Goal: Task Accomplishment & Management: Use online tool/utility

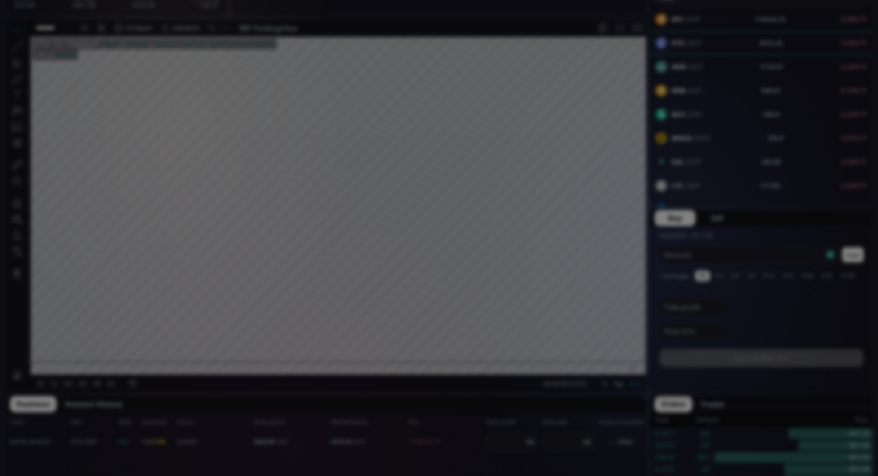
scroll to position [49, 0]
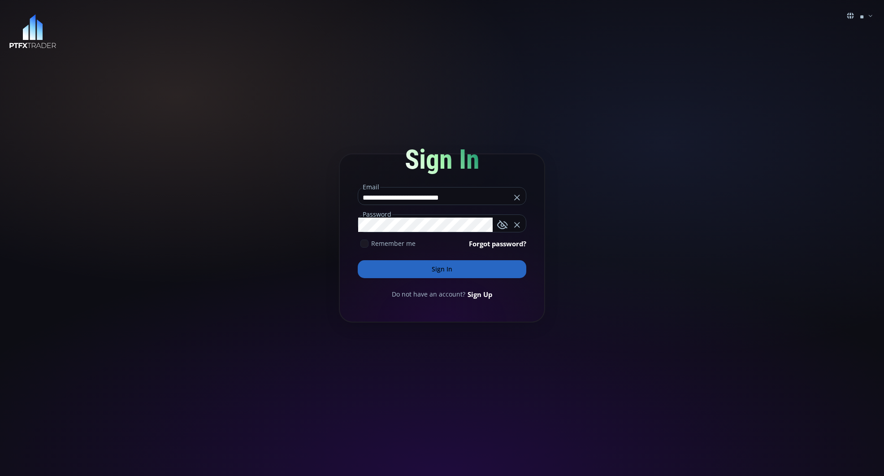
click at [451, 265] on button "Sign In" at bounding box center [442, 269] width 169 height 18
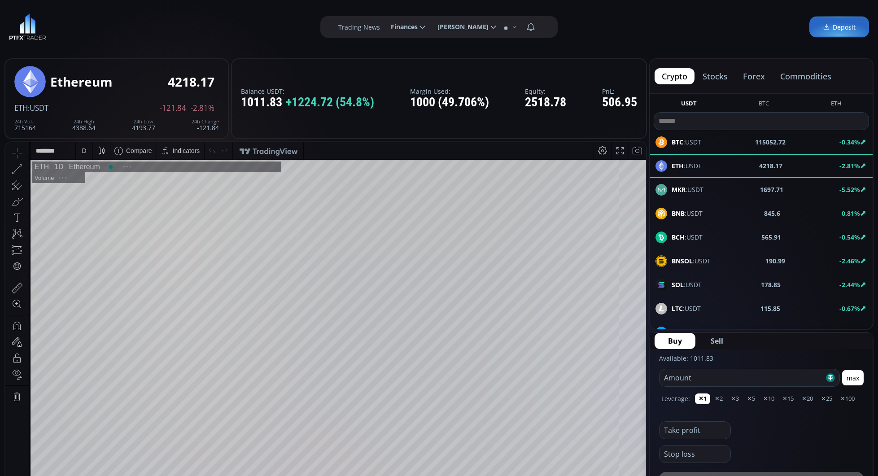
scroll to position [124, 0]
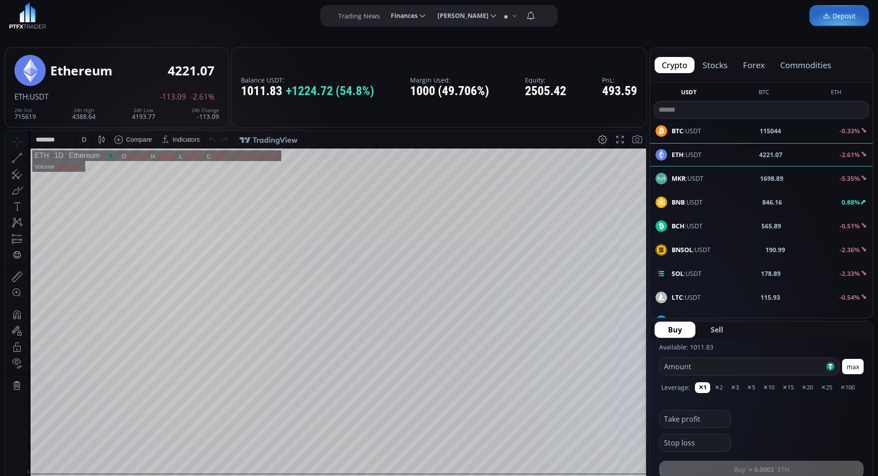
scroll to position [0, 0]
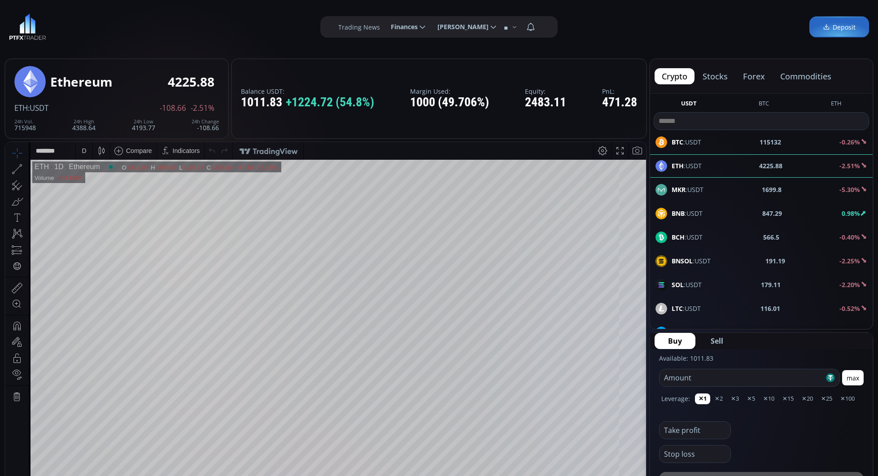
click at [87, 153] on div "D" at bounding box center [84, 150] width 8 height 17
click at [103, 256] on div "1 hour" at bounding box center [106, 257] width 55 height 7
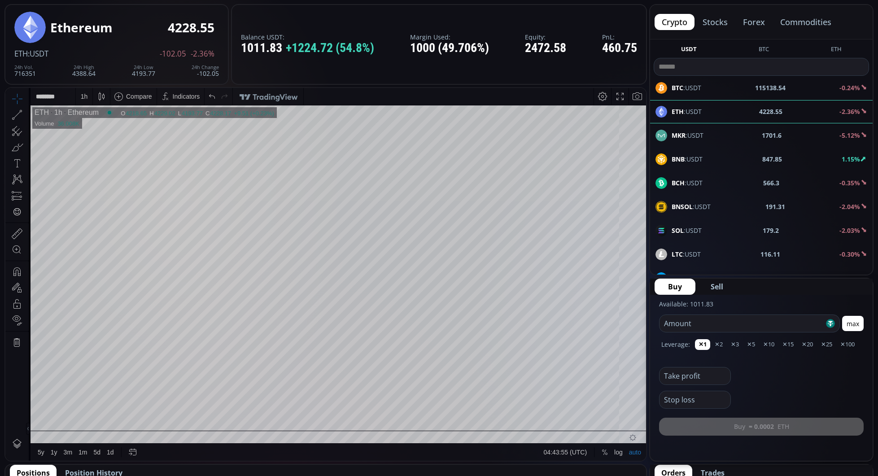
scroll to position [55, 0]
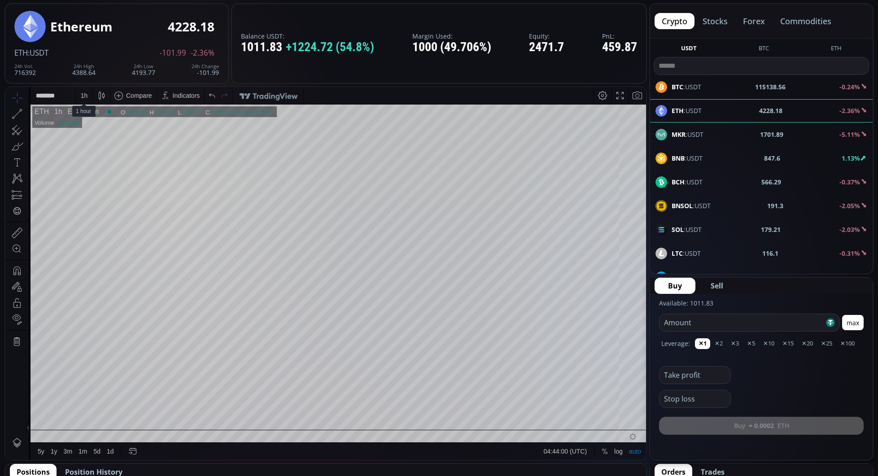
click at [88, 97] on div "1 h" at bounding box center [84, 95] width 17 height 17
click at [100, 172] on div "30 minutes" at bounding box center [96, 171] width 30 height 7
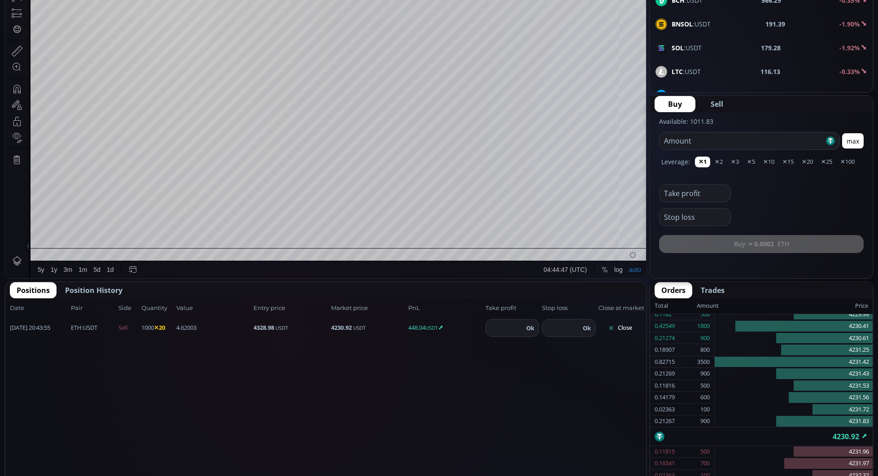
scroll to position [242, 0]
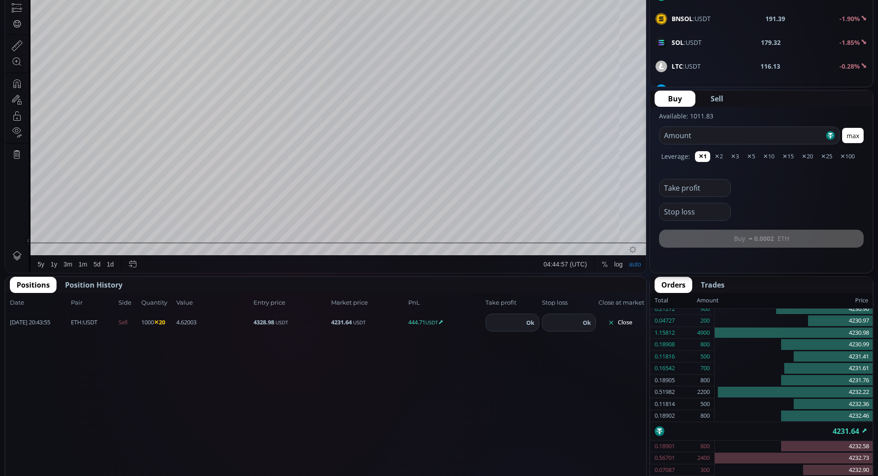
click at [103, 286] on span "Position History" at bounding box center [93, 284] width 57 height 11
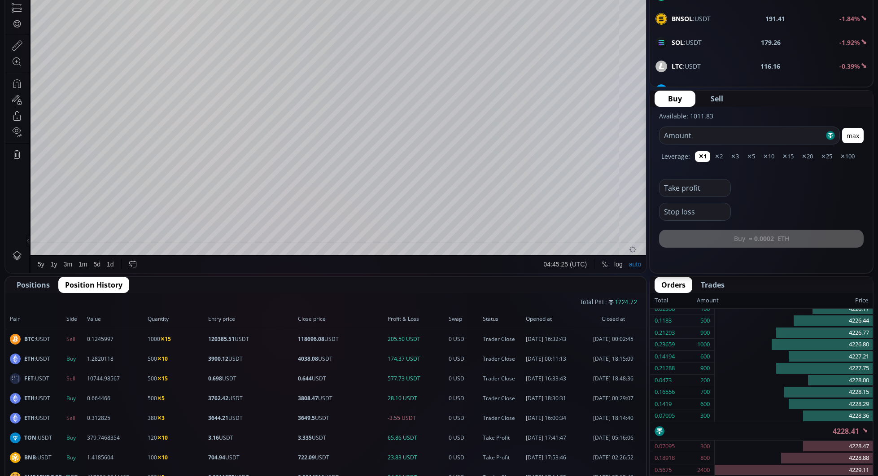
click at [35, 285] on span "Positions" at bounding box center [33, 284] width 33 height 11
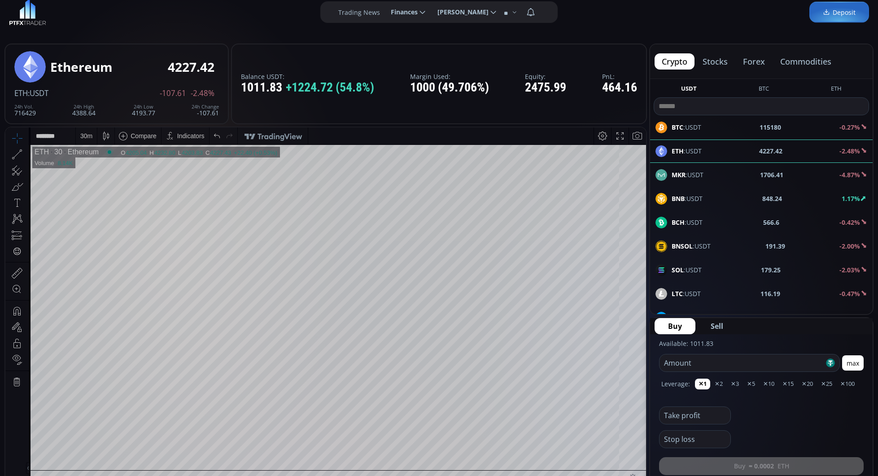
scroll to position [0, 0]
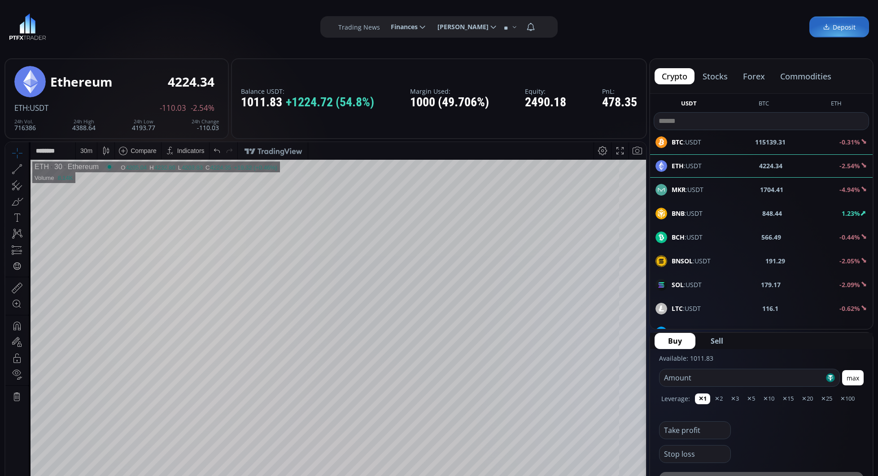
click at [87, 149] on div "30 m" at bounding box center [86, 150] width 12 height 7
click at [100, 183] on div "1 minute" at bounding box center [93, 183] width 24 height 7
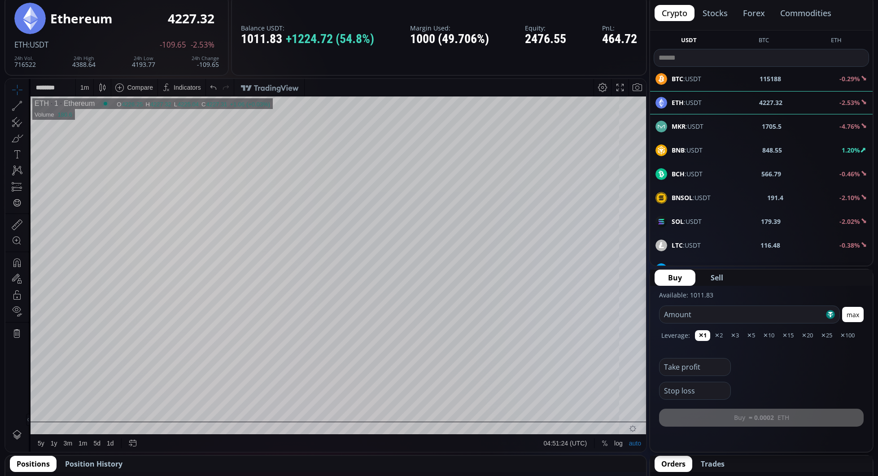
scroll to position [62, 0]
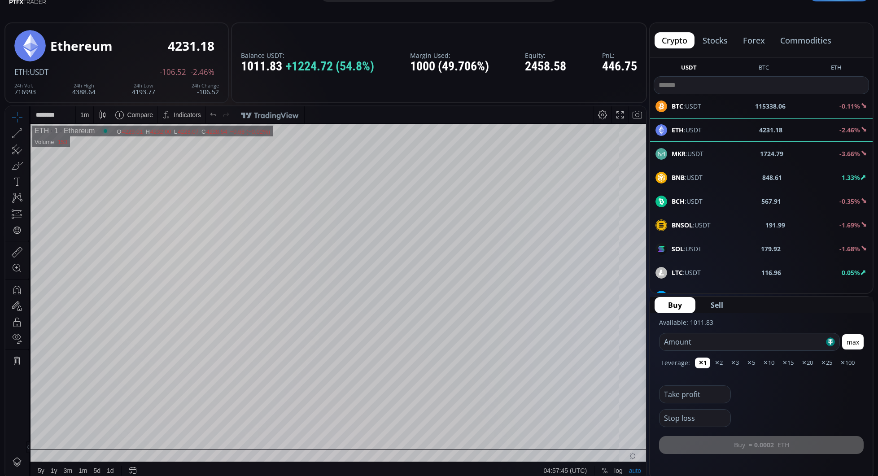
scroll to position [36, 0]
click at [857, 74] on div "USDT BTC ETH" at bounding box center [761, 66] width 222 height 19
click at [857, 75] on div "USDT BTC ETH" at bounding box center [761, 66] width 222 height 19
click at [857, 75] on div "USDT BTC ETH" at bounding box center [761, 75] width 222 height 37
click at [857, 76] on div at bounding box center [760, 85] width 215 height 18
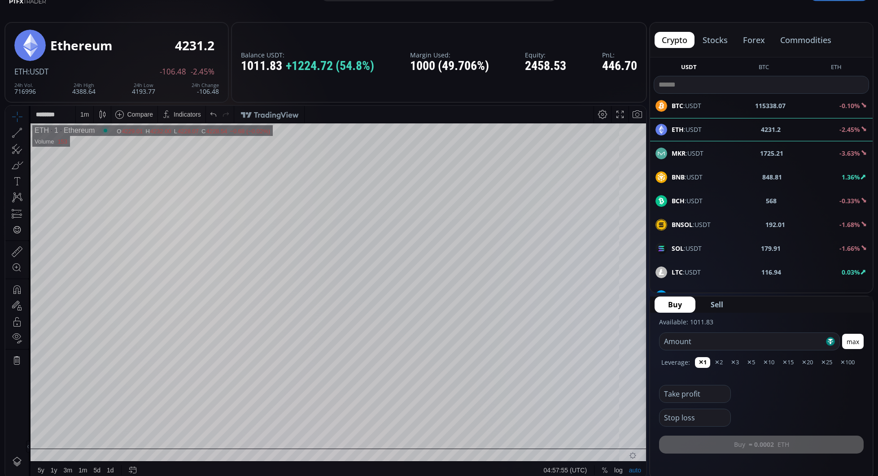
click at [857, 76] on div at bounding box center [760, 85] width 215 height 18
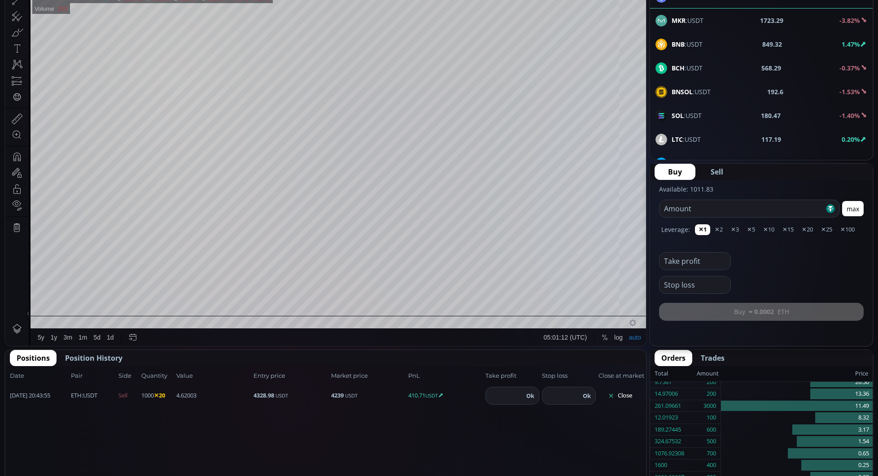
scroll to position [205, 0]
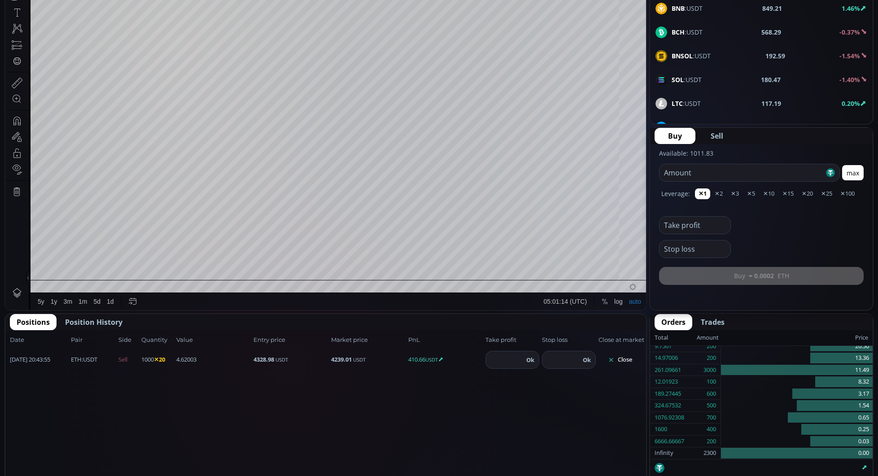
click at [628, 359] on button "Close" at bounding box center [619, 360] width 43 height 14
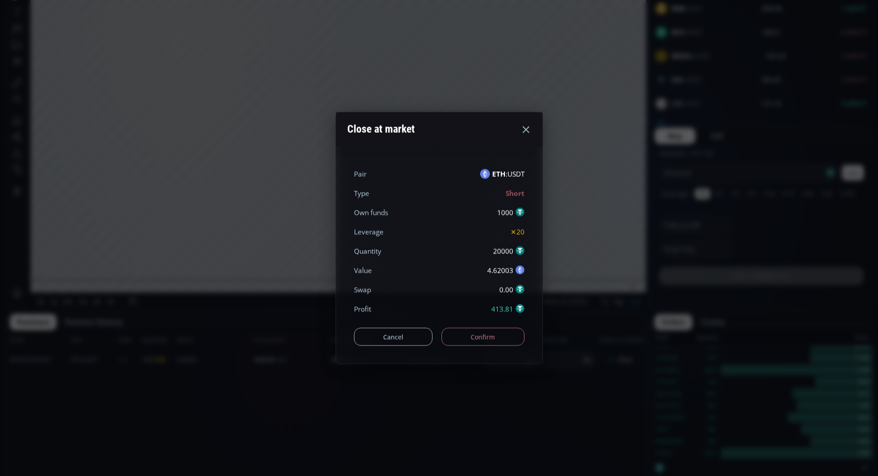
click at [471, 337] on button "Confirm" at bounding box center [482, 337] width 83 height 18
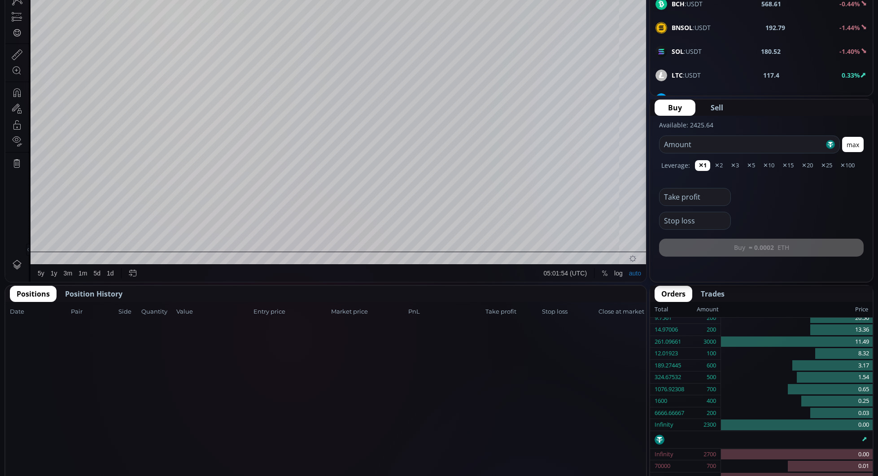
scroll to position [234, 0]
click at [90, 294] on span "Position History" at bounding box center [93, 293] width 57 height 11
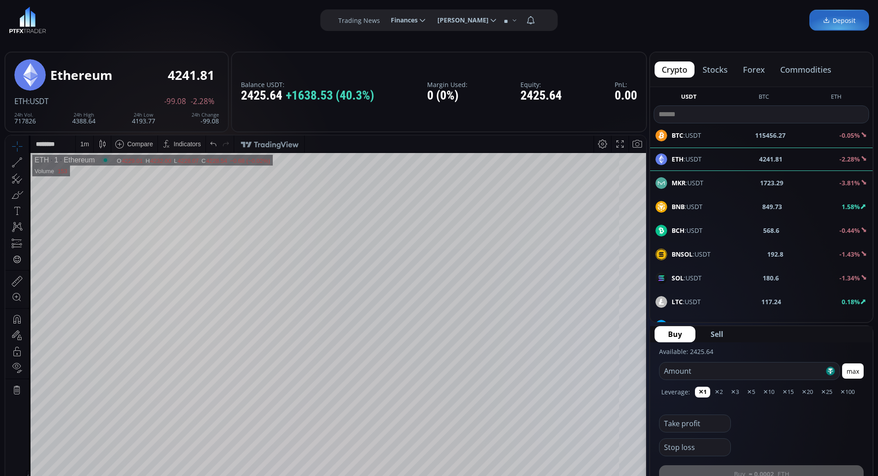
scroll to position [0, 0]
